Goal: Information Seeking & Learning: Learn about a topic

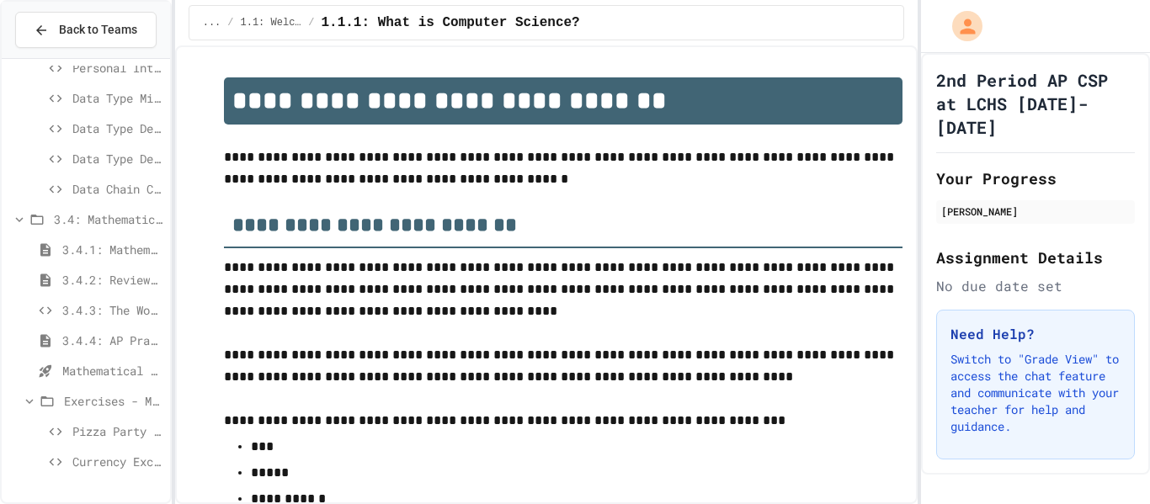
scroll to position [2735, 0]
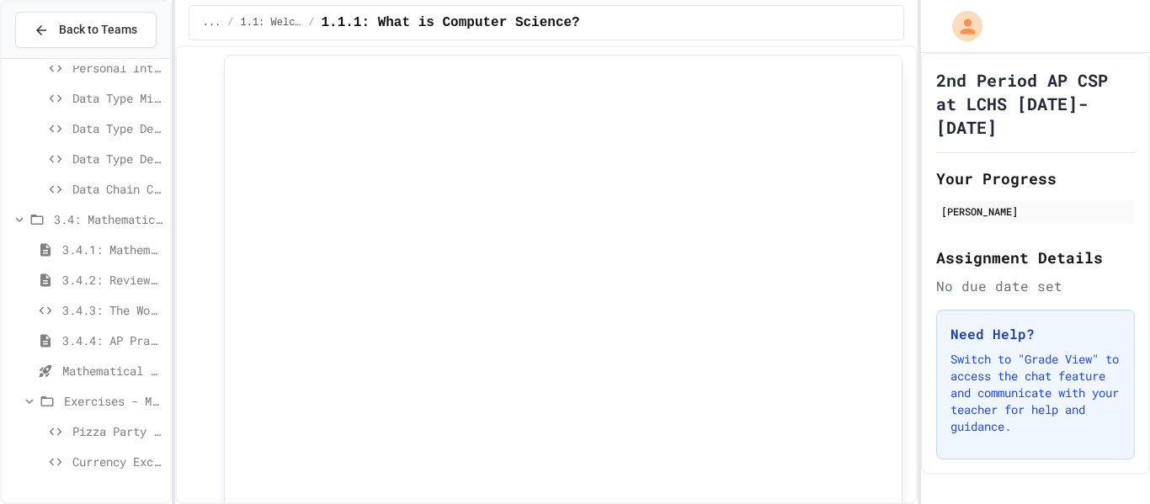
click at [80, 461] on span "Currency Exchange Calculator" at bounding box center [117, 462] width 91 height 18
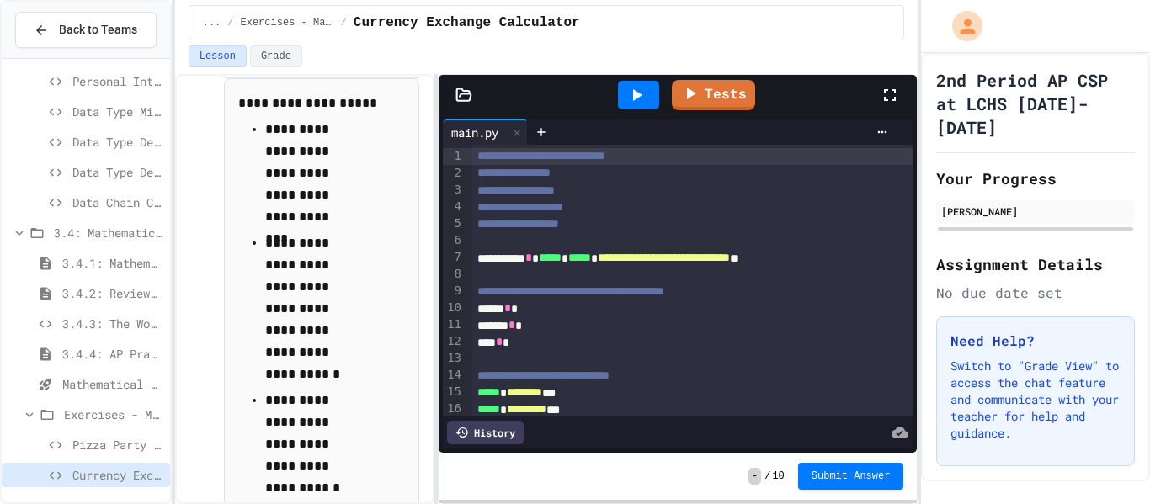
scroll to position [794, 0]
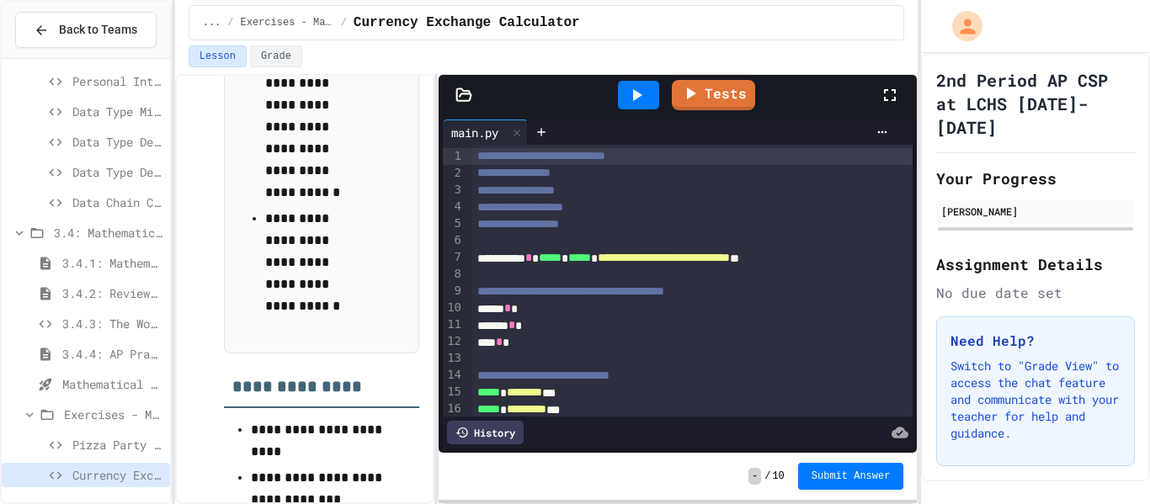
click at [99, 267] on span "3.4.1: Mathematical Operators" at bounding box center [112, 263] width 101 height 18
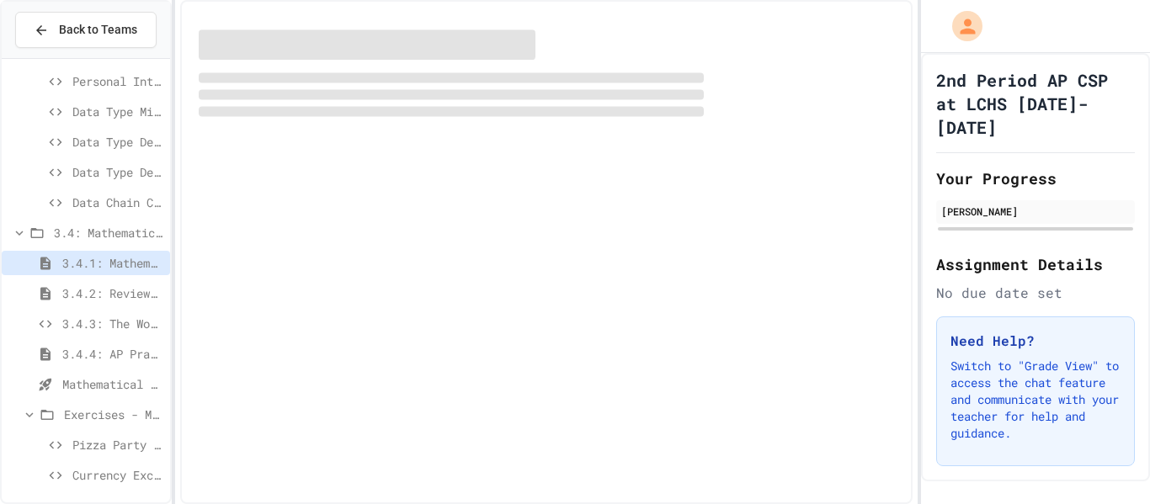
scroll to position [1116, 0]
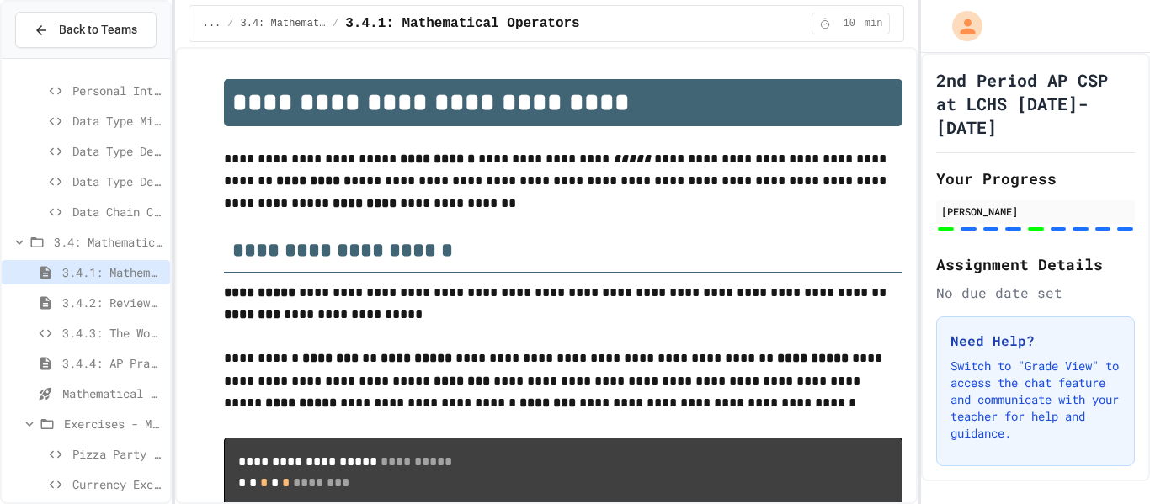
click at [102, 296] on span "3.4.2: Review - Mathematical Operators" at bounding box center [112, 303] width 101 height 18
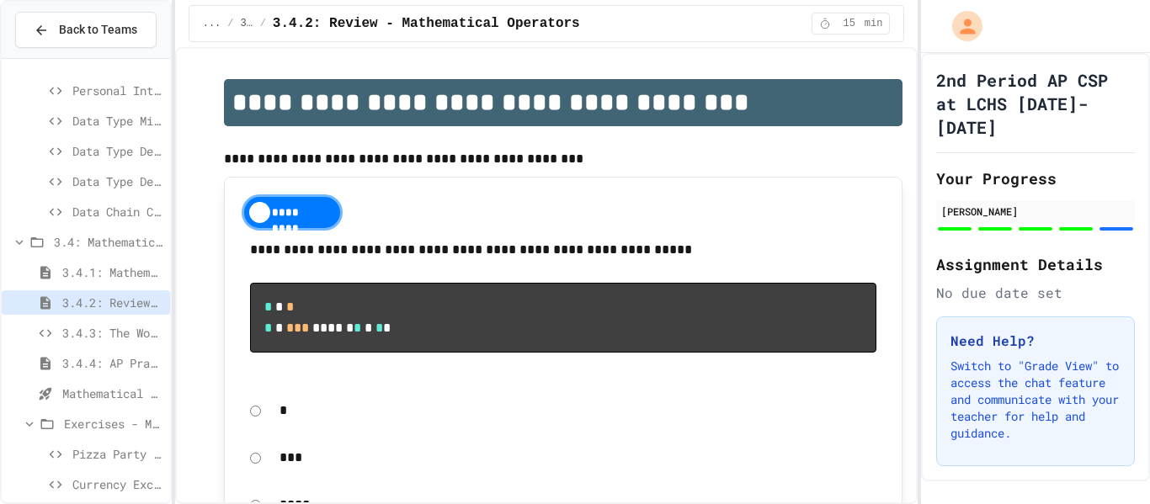
click at [101, 328] on span "3.4.3: The World's Worst Farmers Market" at bounding box center [112, 333] width 101 height 18
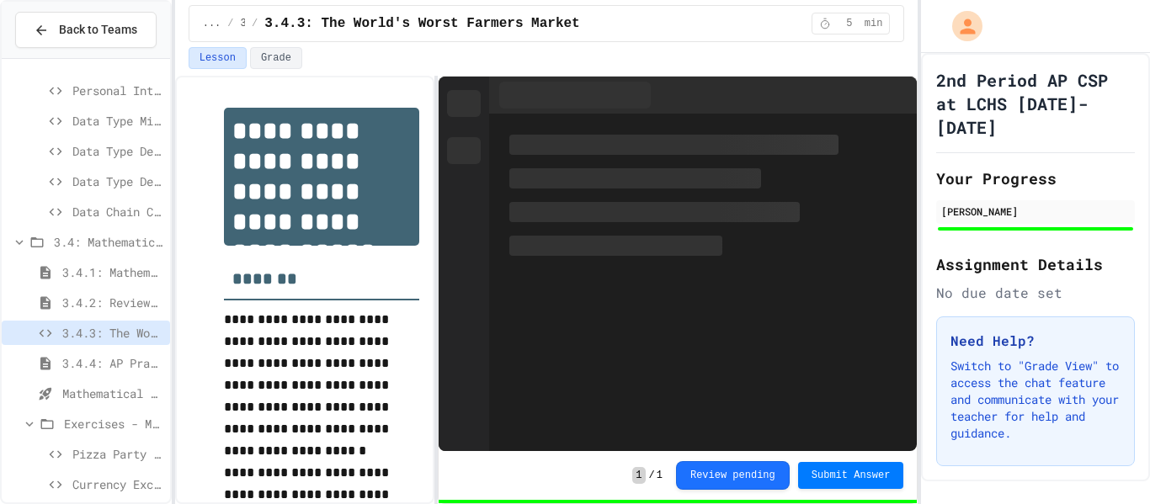
click at [107, 355] on span "3.4.4: AP Practice - Arithmetic Operators" at bounding box center [112, 363] width 101 height 18
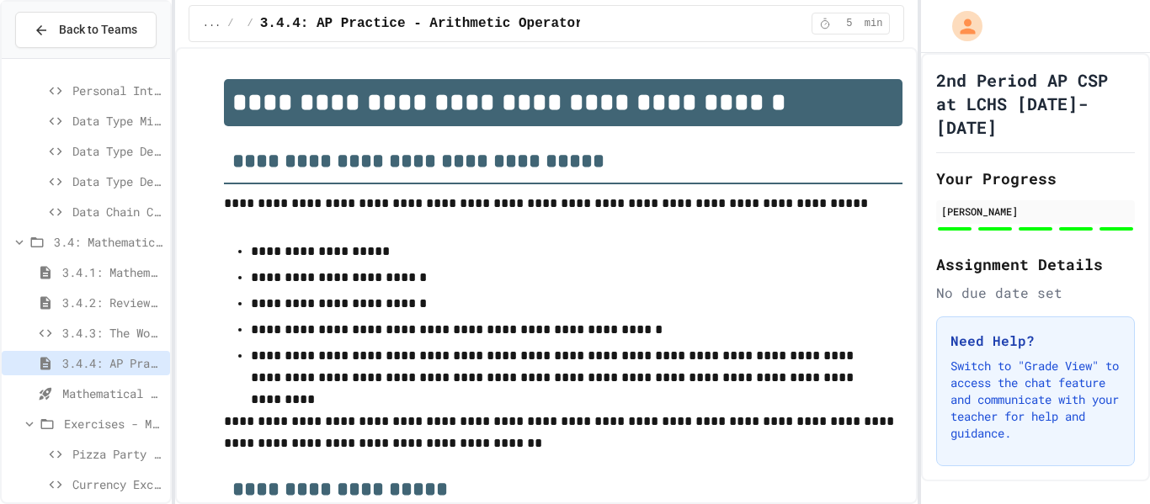
scroll to position [1129, 0]
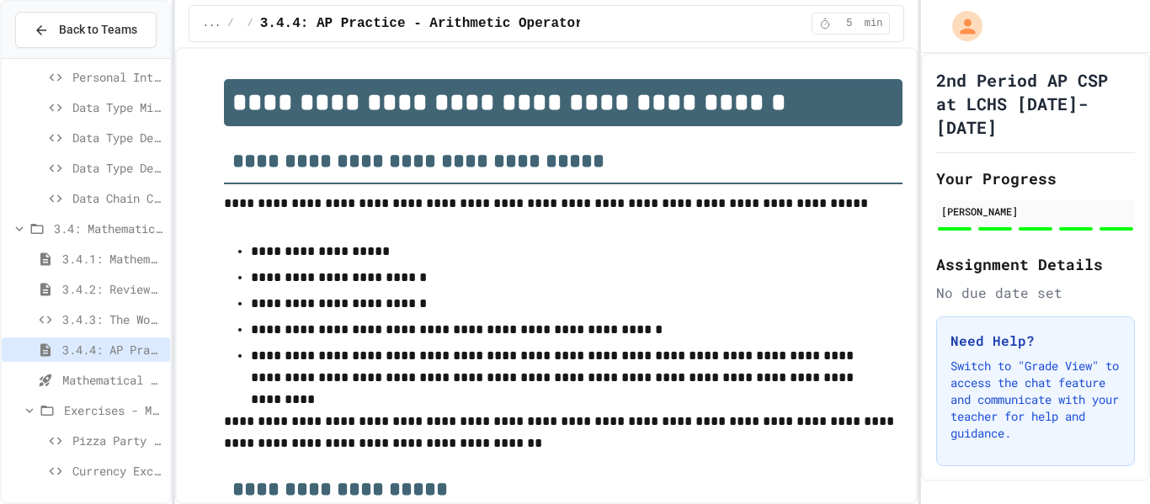
click at [103, 480] on div "Currency Exchange Calculator" at bounding box center [86, 471] width 168 height 24
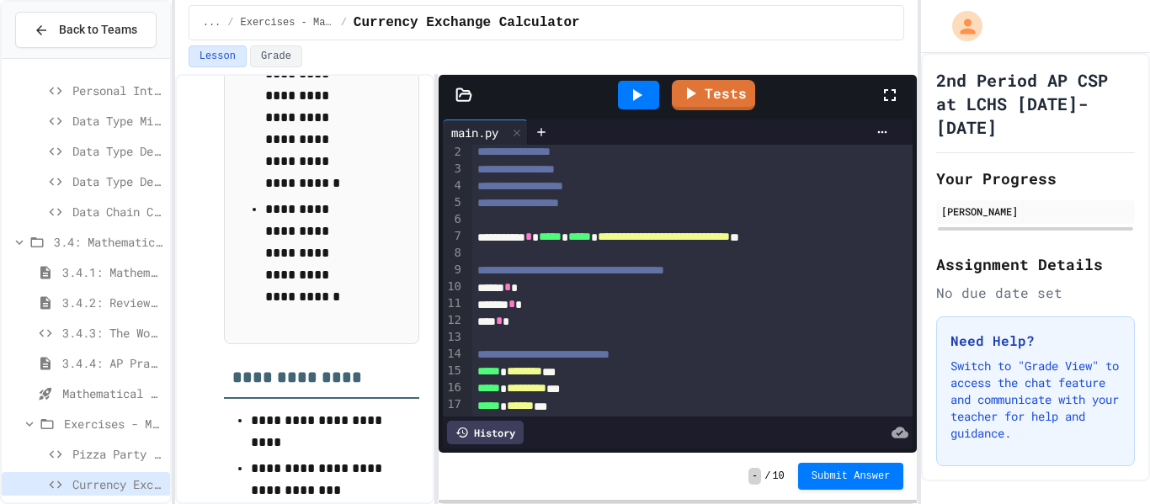
scroll to position [804, 0]
